Goal: Register for event/course

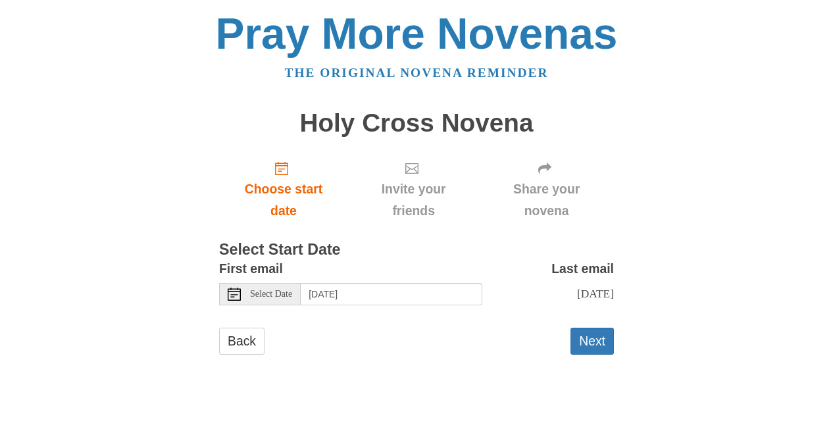
click at [234, 295] on use at bounding box center [234, 294] width 13 height 13
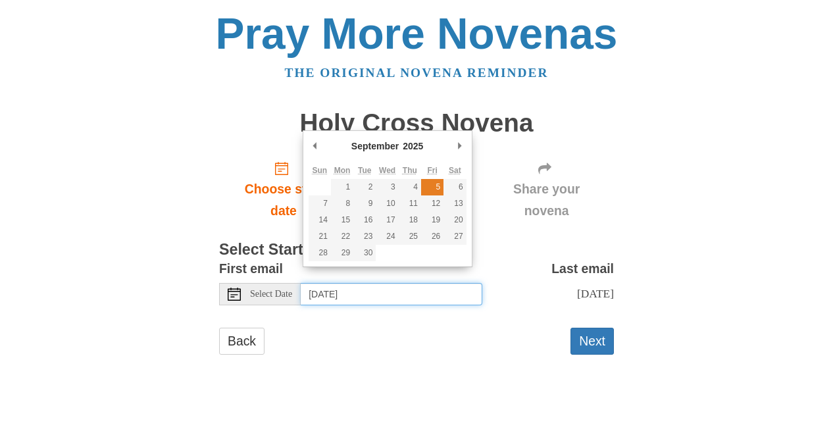
type input "Friday, September 5th"
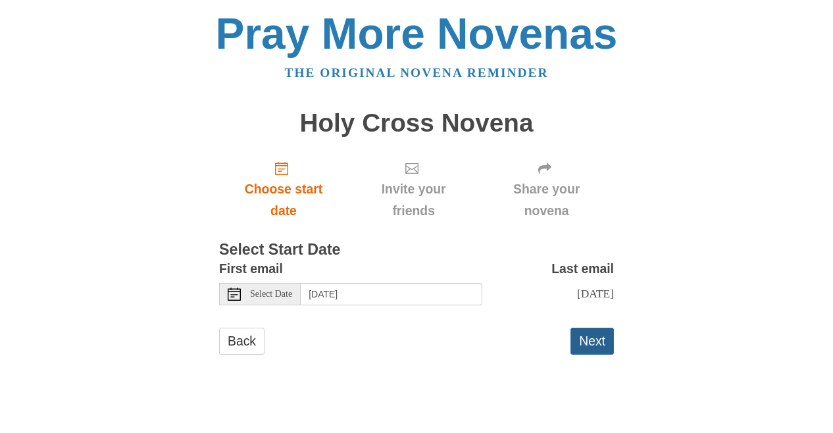
click at [601, 355] on button "Next" at bounding box center [591, 341] width 43 height 27
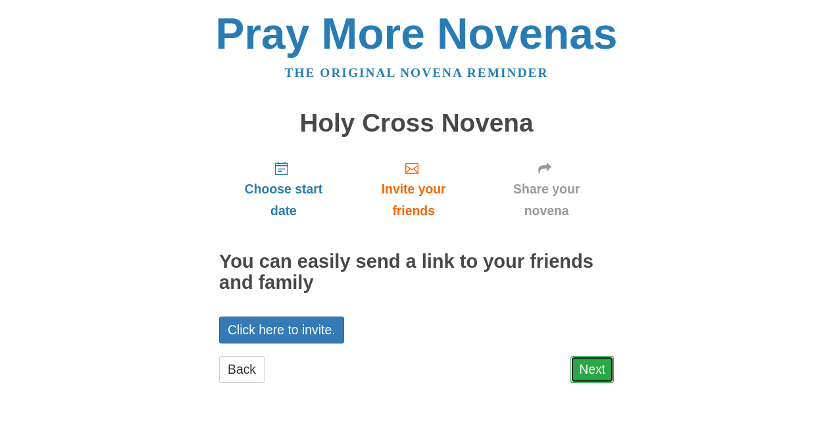
click at [598, 372] on link "Next" at bounding box center [591, 369] width 43 height 27
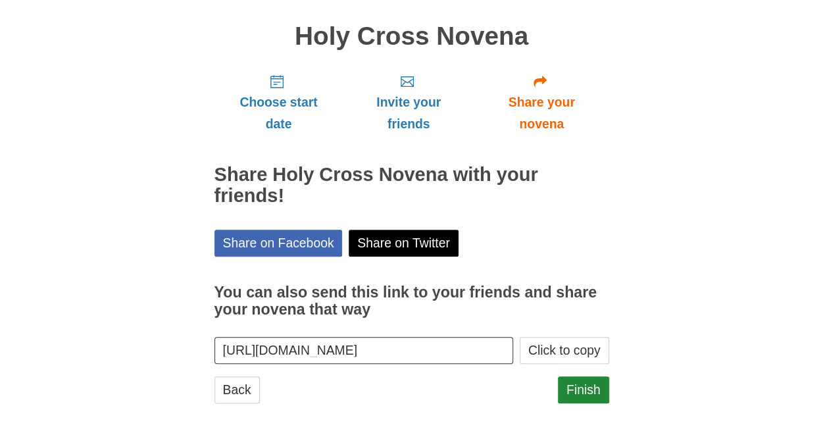
scroll to position [94, 0]
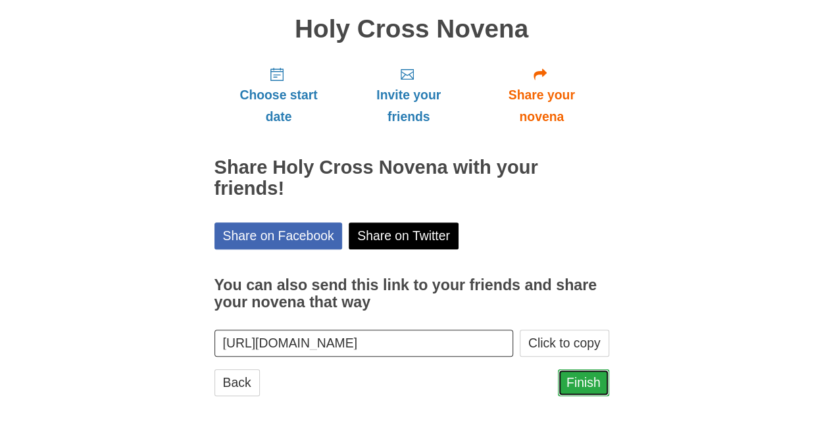
click at [589, 389] on link "Finish" at bounding box center [583, 382] width 51 height 27
